Goal: Task Accomplishment & Management: Use online tool/utility

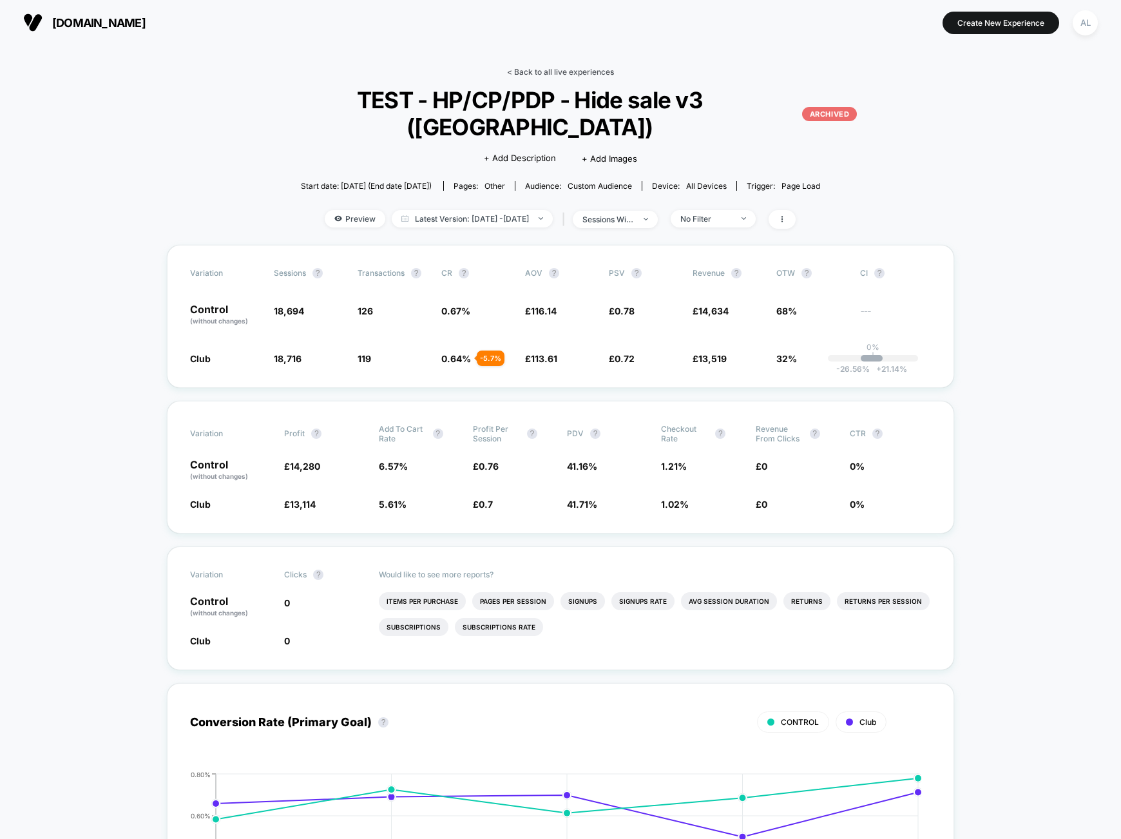
click at [509, 71] on link "< Back to all live experiences" at bounding box center [560, 72] width 107 height 10
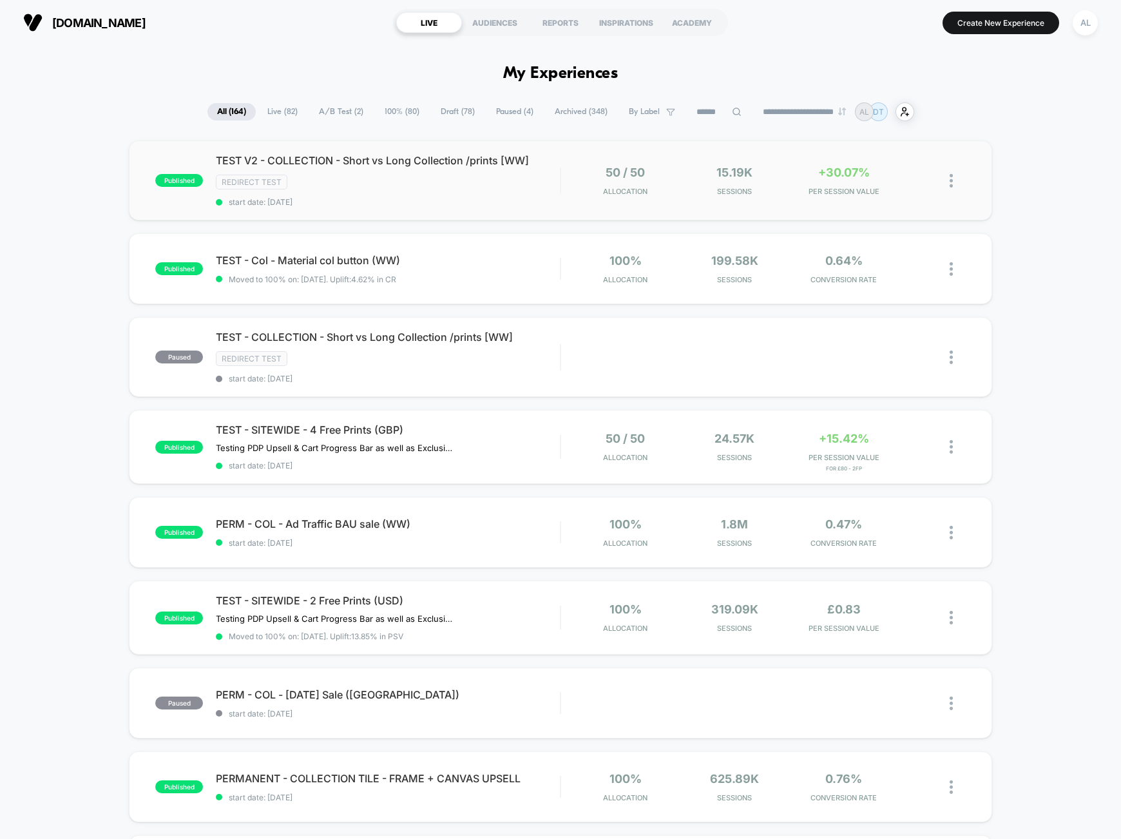
click at [504, 205] on div "published TEST V2 - COLLECTION - Short vs Long Collection /prints [WW] Redirect…" at bounding box center [560, 180] width 863 height 80
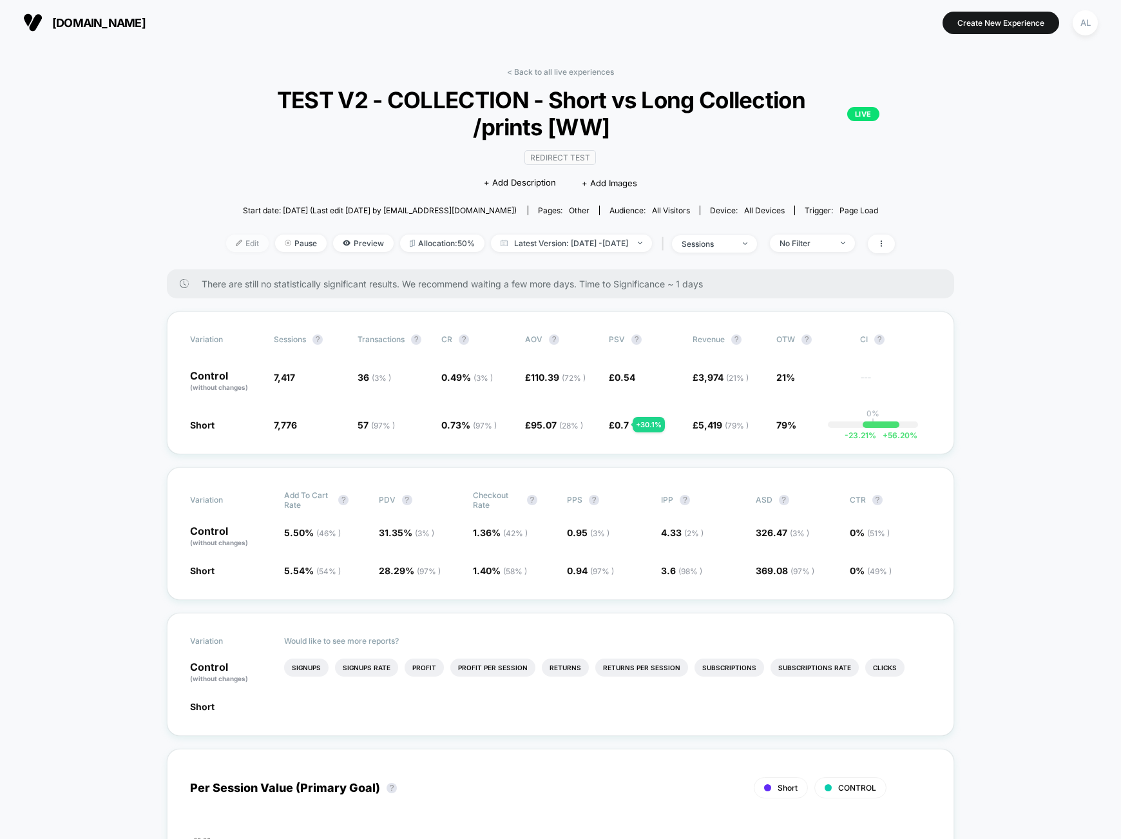
click at [234, 241] on span "Edit" at bounding box center [247, 242] width 43 height 17
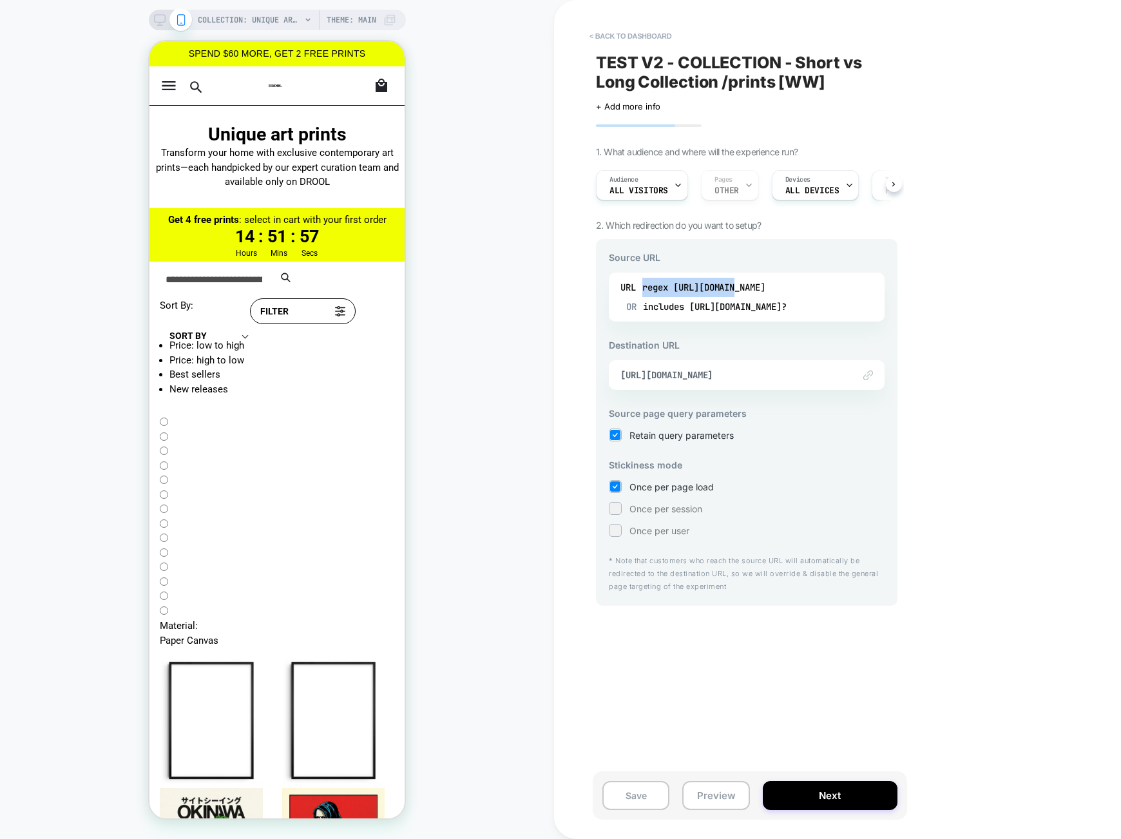
drag, startPoint x: 741, startPoint y: 290, endPoint x: 927, endPoint y: 292, distance: 186.2
click at [927, 292] on div "< back to dashboard TEST V2 - COLLECTION - Short vs Long Collection /prints [WW…" at bounding box center [837, 419] width 567 height 839
click at [719, 182] on div "Audience All Visitors Pages OTHER Devices ALL DEVICES Trigger Page Load" at bounding box center [739, 185] width 301 height 43
drag, startPoint x: 766, startPoint y: 289, endPoint x: 974, endPoint y: 287, distance: 207.4
click at [974, 287] on div "< back to dashboard TEST V2 - COLLECTION - Short vs Long Collection /prints [WW…" at bounding box center [837, 419] width 567 height 839
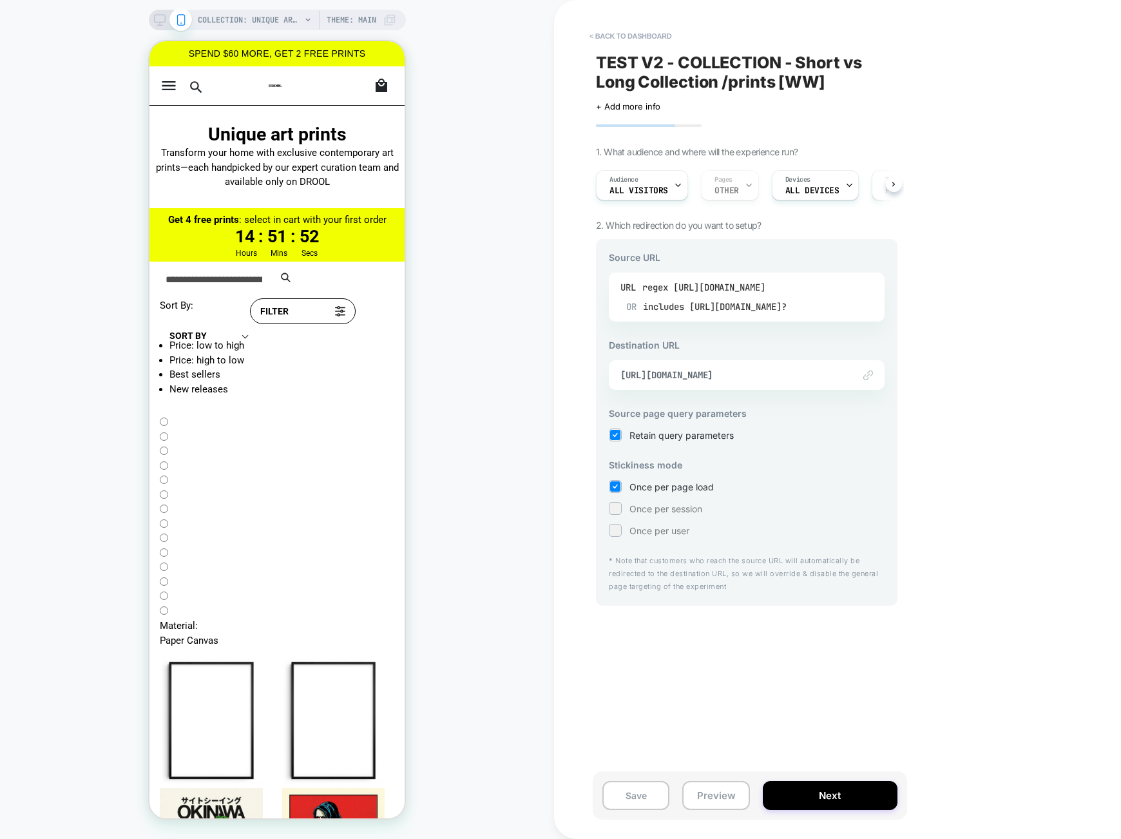
click at [786, 289] on div "regex https://drool-art.com/collections/prints" at bounding box center [714, 287] width 144 height 19
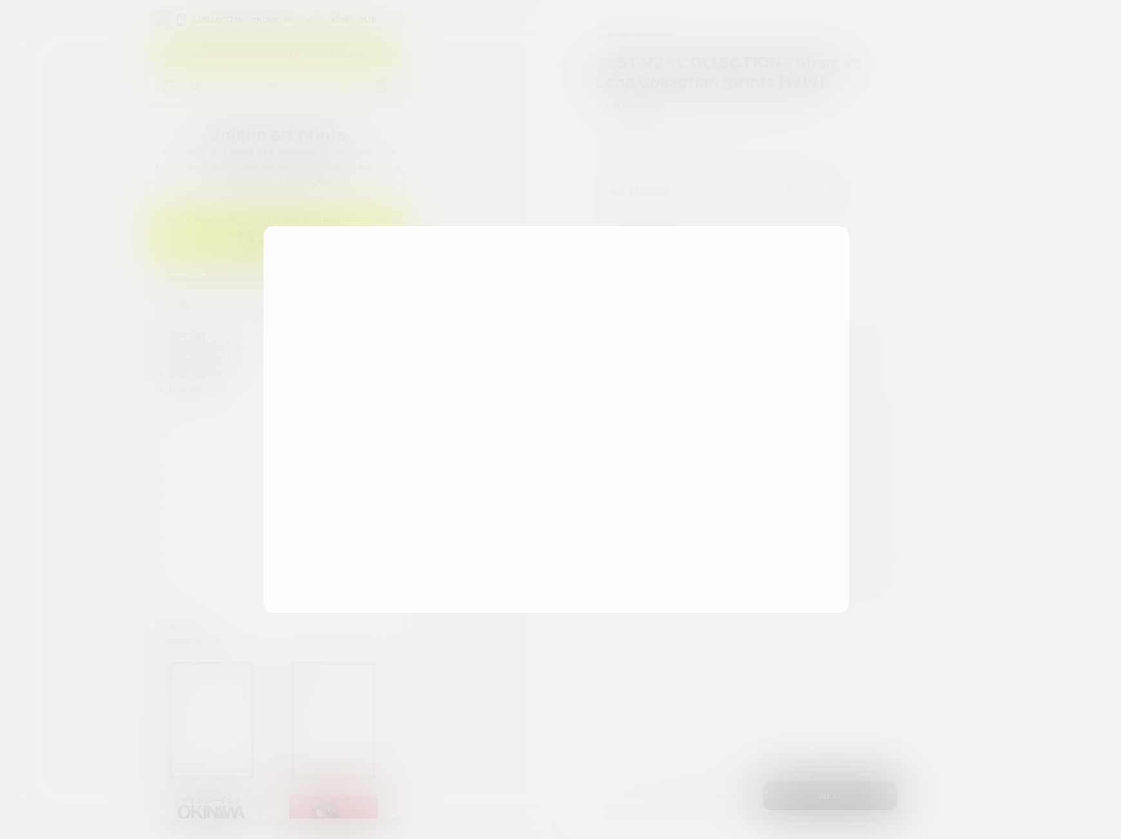
click at [847, 289] on div "**********" at bounding box center [556, 419] width 586 height 387
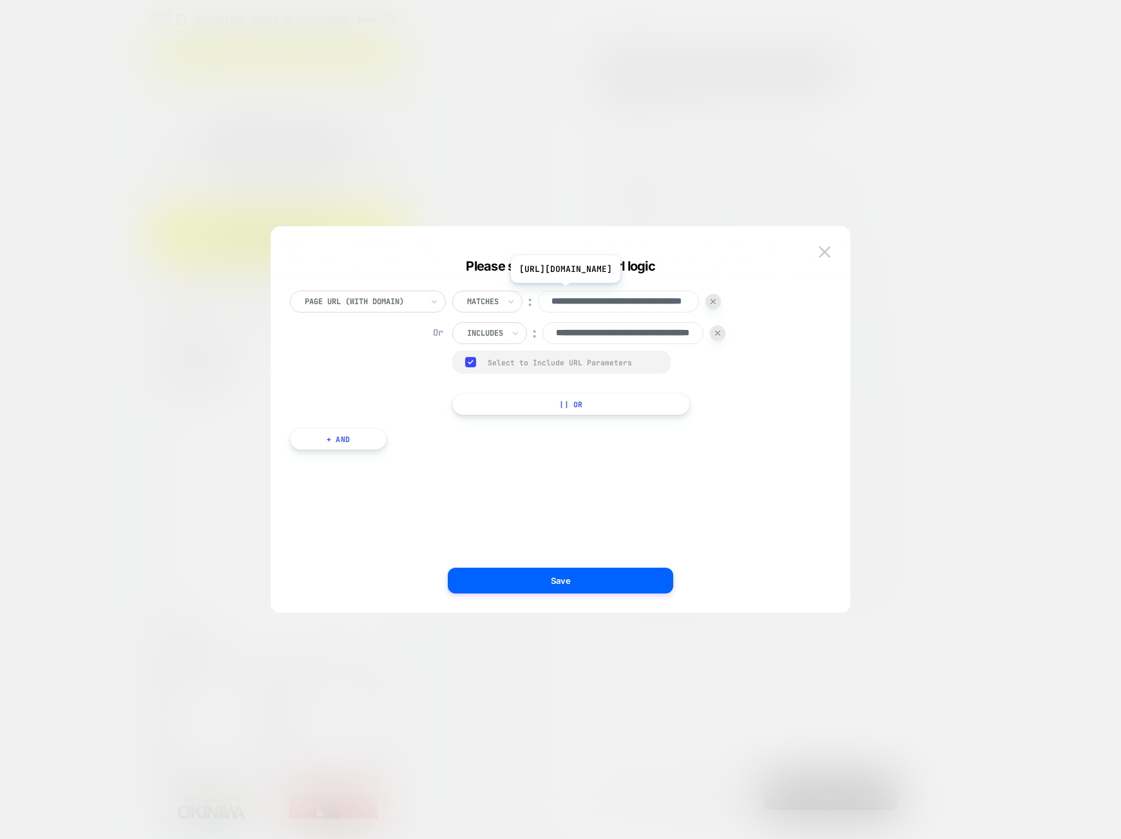
scroll to position [0, 82]
drag, startPoint x: 661, startPoint y: 305, endPoint x: 754, endPoint y: 305, distance: 92.1
click at [754, 305] on div "**********" at bounding box center [554, 352] width 528 height 124
drag, startPoint x: 681, startPoint y: 337, endPoint x: 790, endPoint y: 337, distance: 108.2
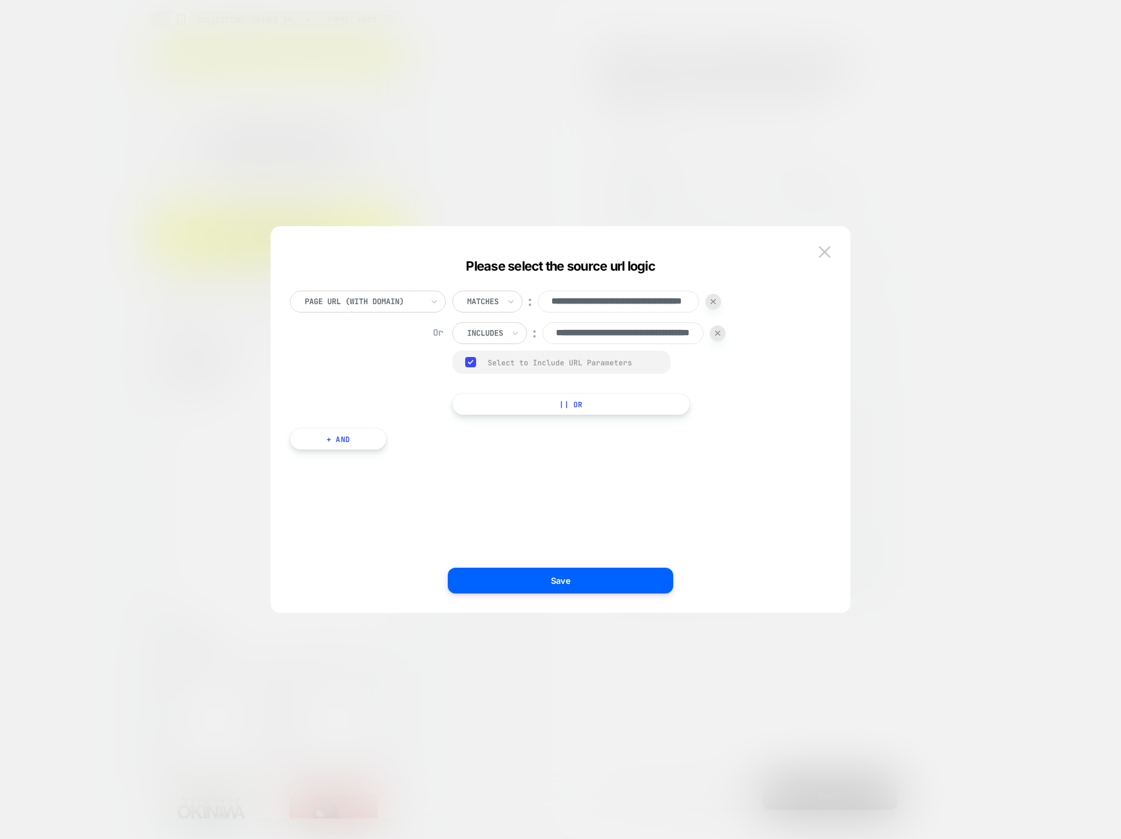
click at [790, 337] on div "**********" at bounding box center [554, 352] width 528 height 124
click at [826, 249] on img at bounding box center [825, 251] width 12 height 11
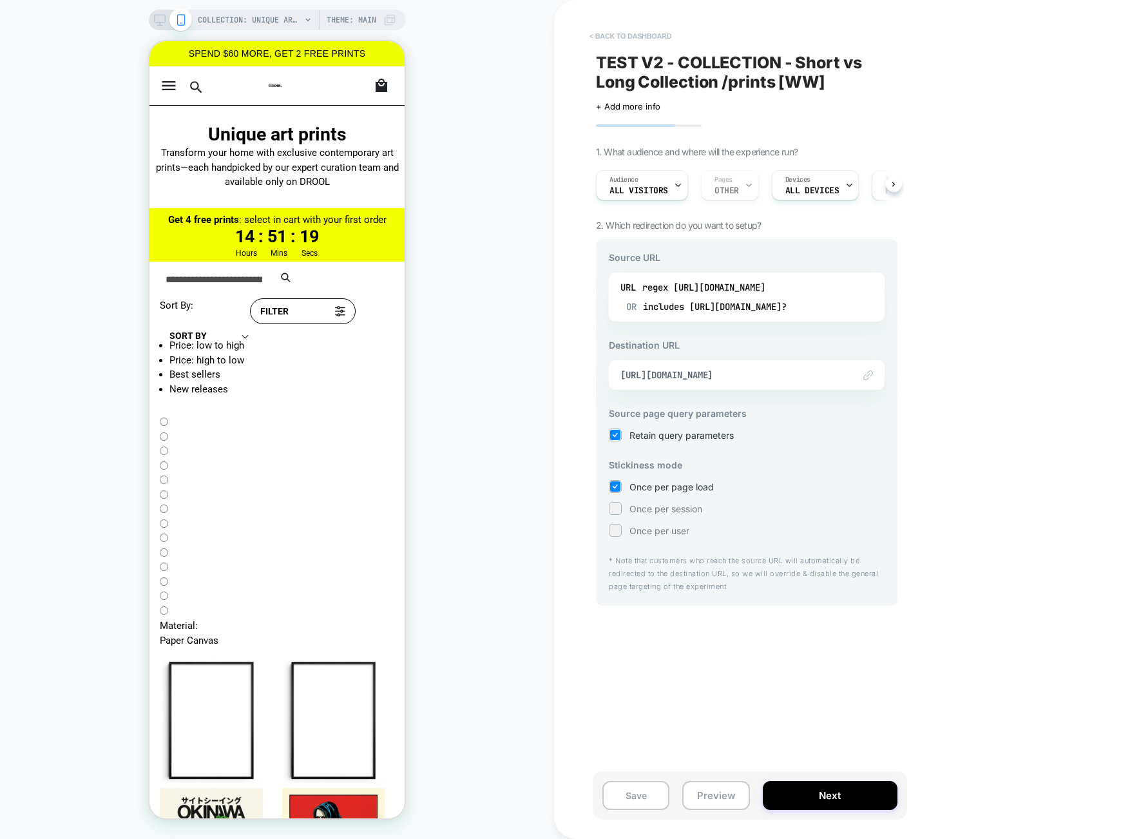
click at [654, 40] on button "< back to dashboard" at bounding box center [630, 36] width 95 height 21
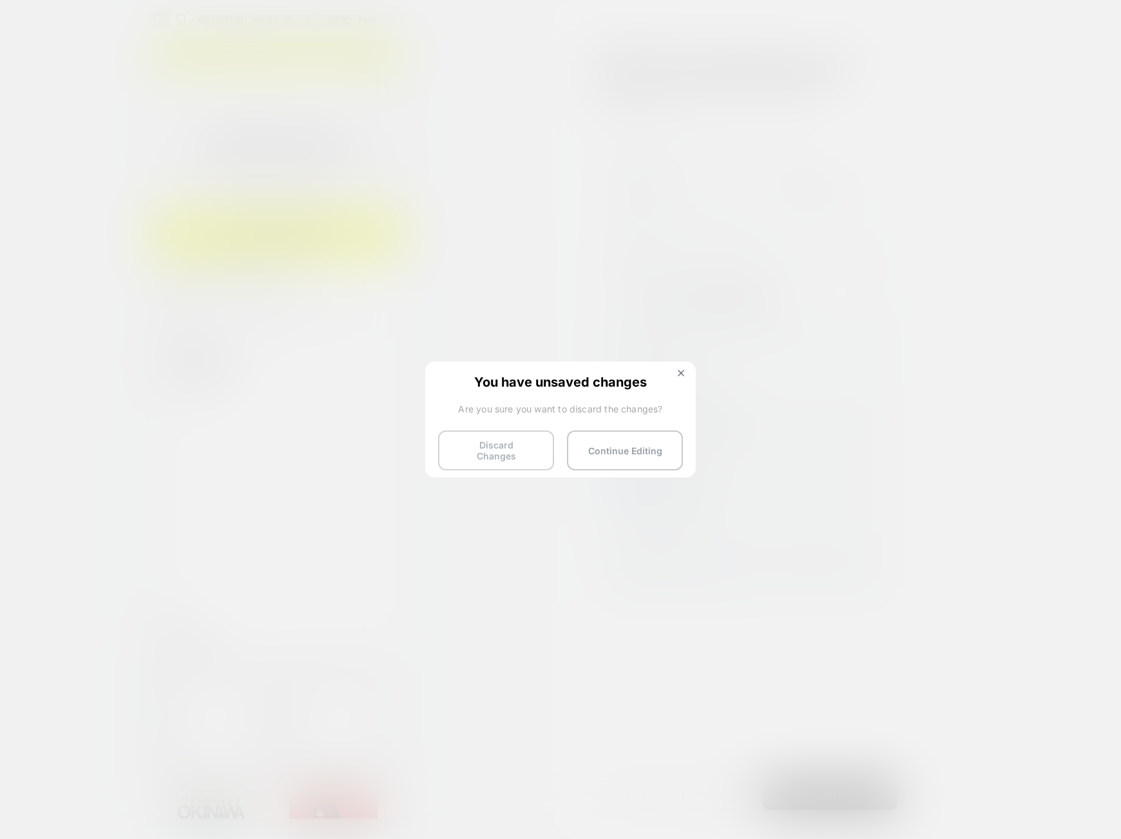
click at [529, 451] on button "Discard Changes" at bounding box center [496, 450] width 116 height 40
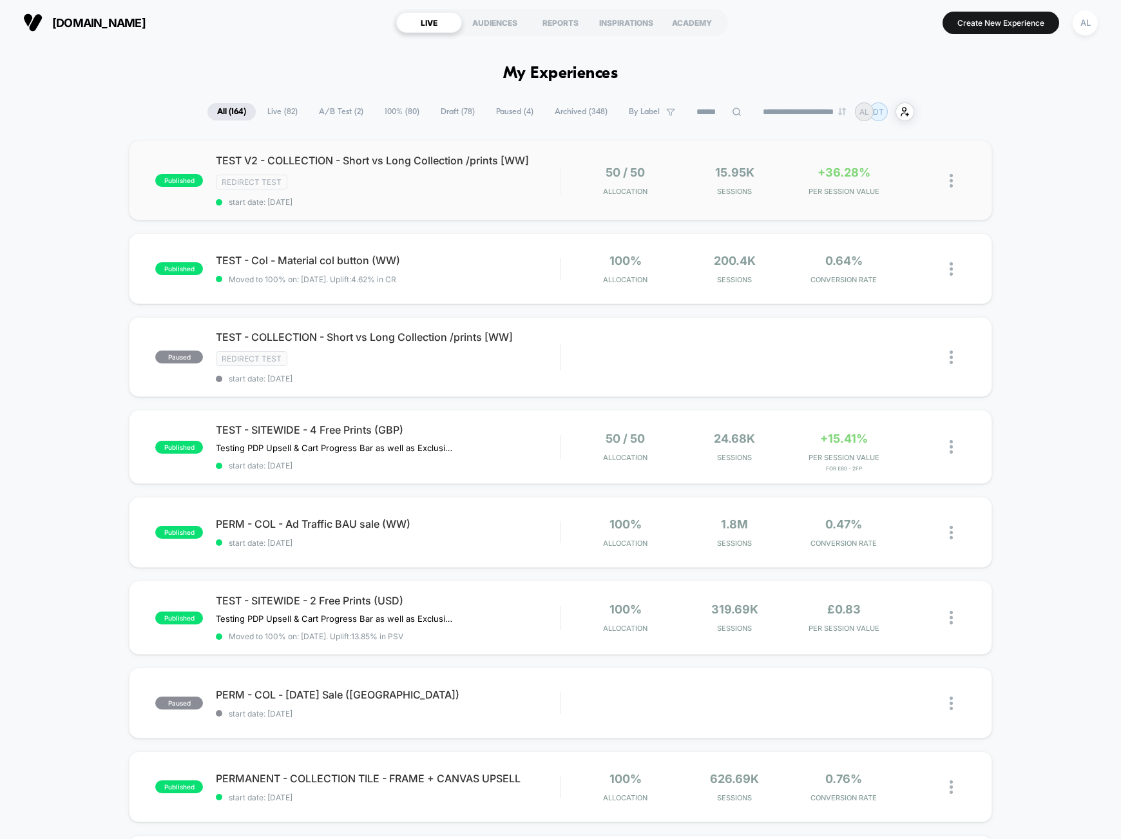
click at [680, 156] on div "published TEST V2 - COLLECTION - Short vs Long Collection /prints [WW] Redirect…" at bounding box center [560, 180] width 863 height 80
